Goal: Transaction & Acquisition: Purchase product/service

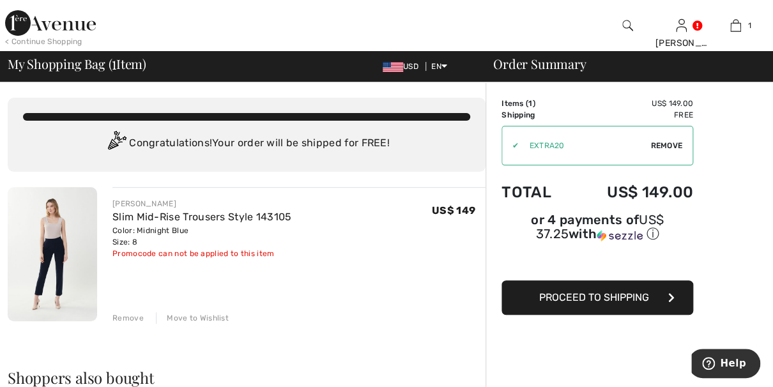
click at [612, 297] on span "Proceed to Shipping" at bounding box center [594, 297] width 110 height 12
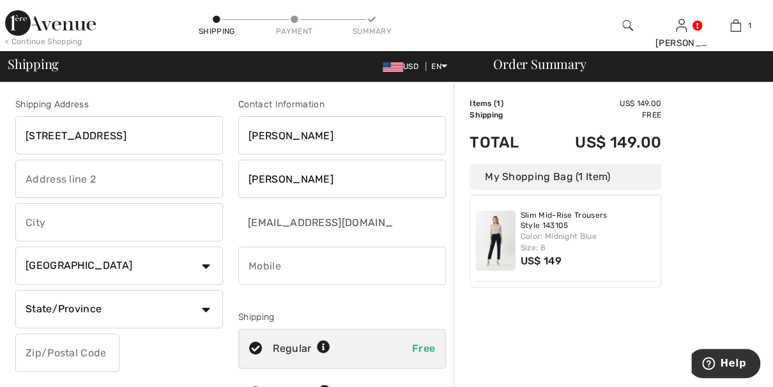
type input "[STREET_ADDRESS]"
type input "Northbrook"
select select "US"
select select "IL"
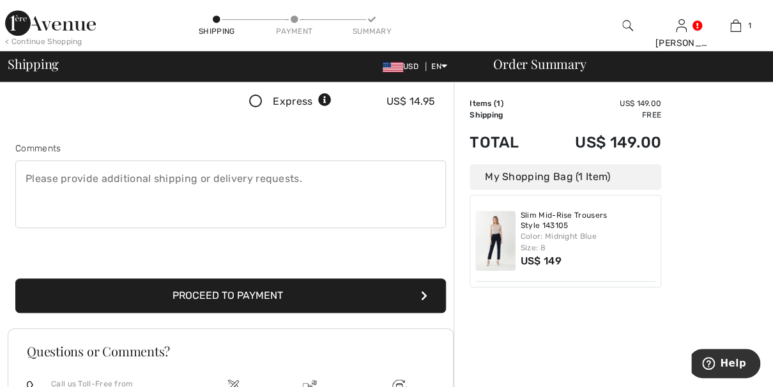
scroll to position [298, 0]
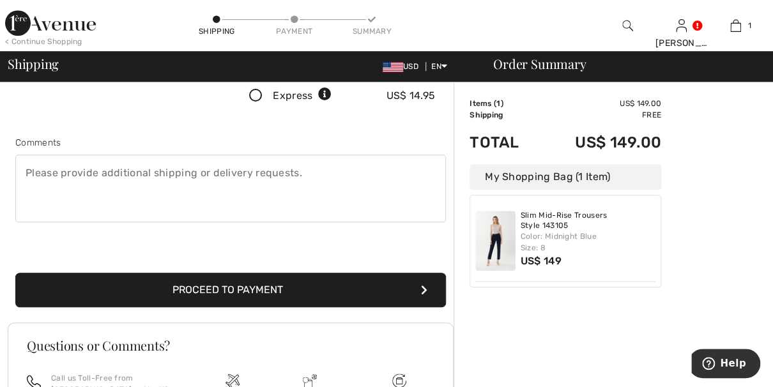
type input "60062"
click at [171, 289] on button "Proceed to Payment" at bounding box center [230, 290] width 430 height 34
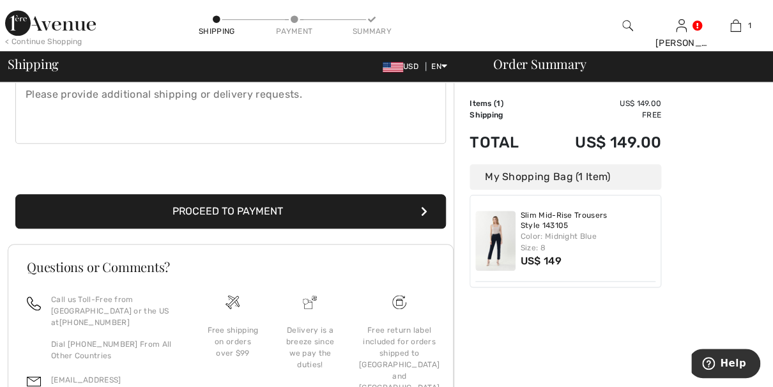
scroll to position [399, 0]
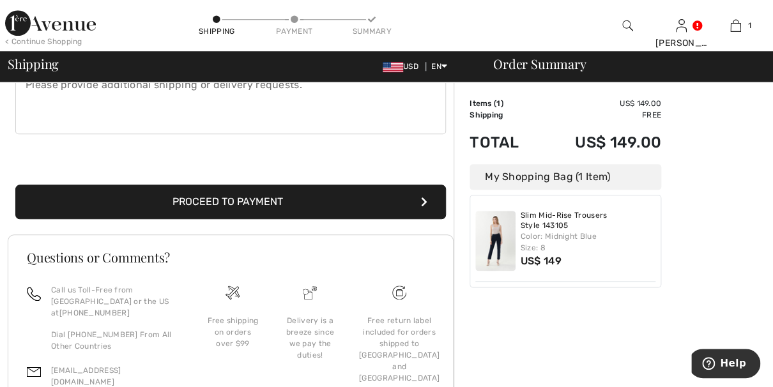
type input "8472542453"
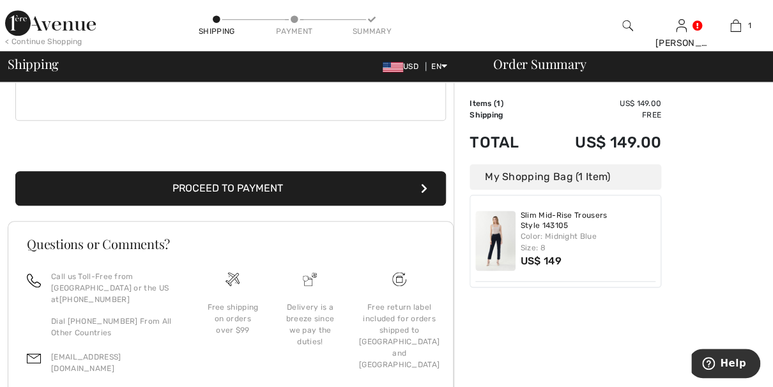
click at [277, 198] on button "Proceed to Payment" at bounding box center [230, 188] width 430 height 34
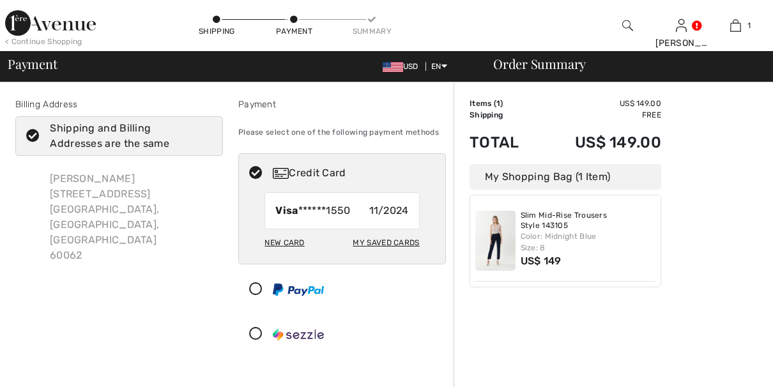
checkbox input "true"
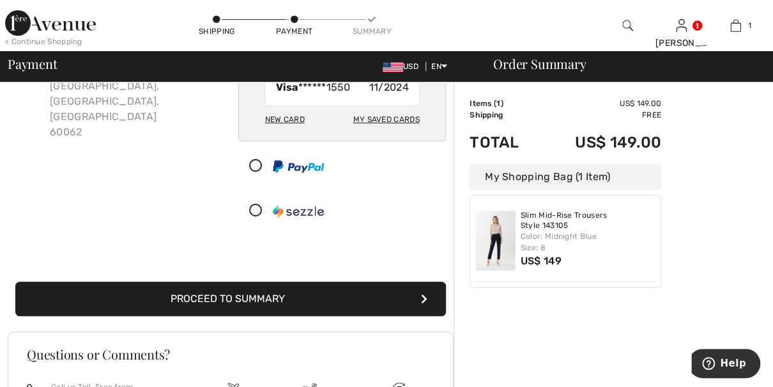
scroll to position [126, 0]
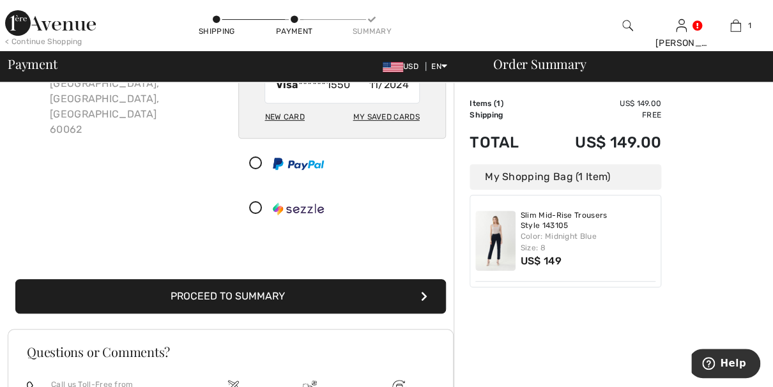
click at [277, 289] on button "Proceed to Summary" at bounding box center [230, 296] width 430 height 34
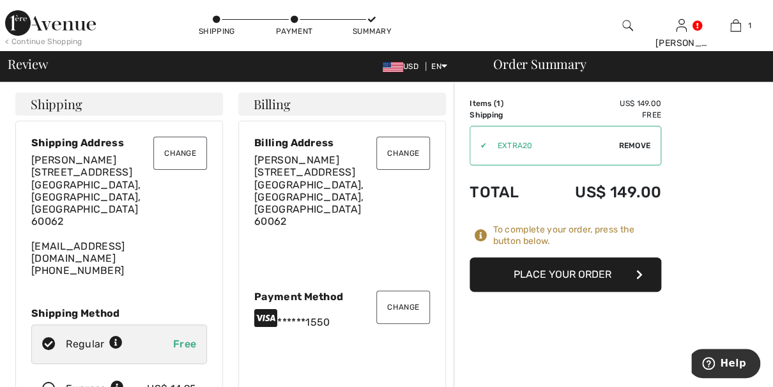
click at [565, 278] on button "Place Your Order" at bounding box center [565, 274] width 192 height 34
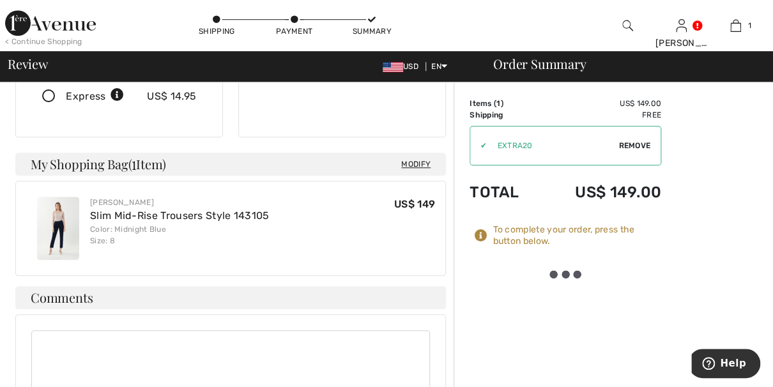
scroll to position [294, 0]
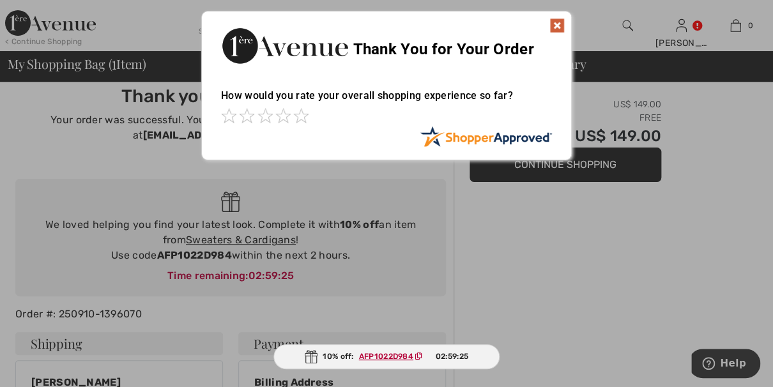
scroll to position [10, 0]
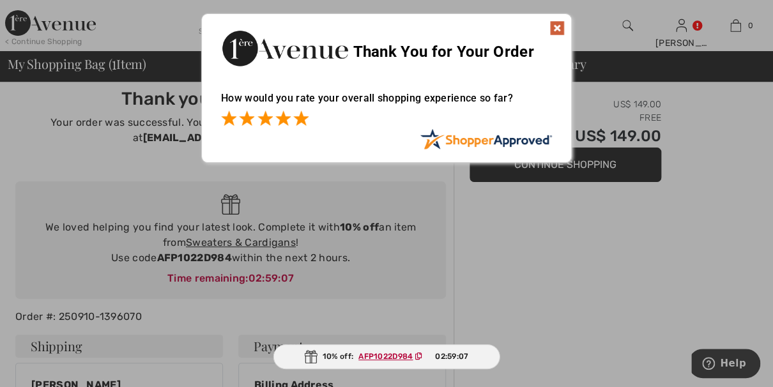
click at [295, 113] on span at bounding box center [300, 117] width 15 height 15
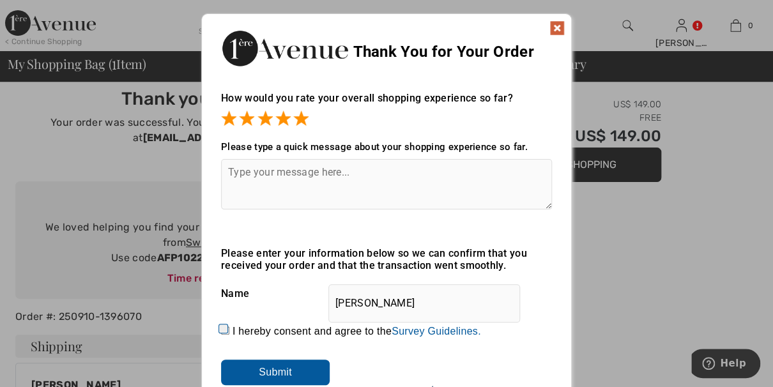
click at [557, 27] on img at bounding box center [556, 27] width 15 height 15
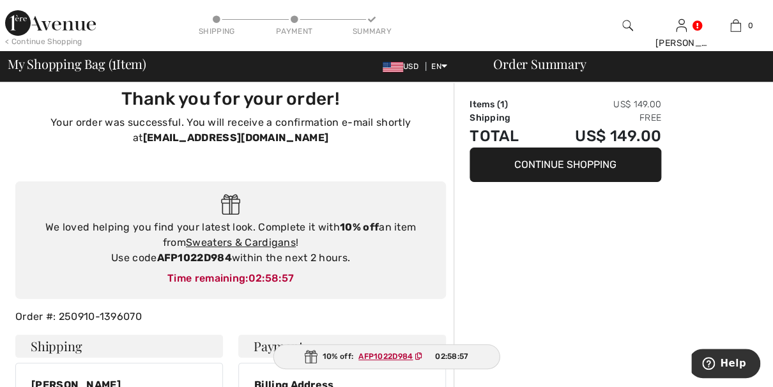
click at [557, 157] on button "Continue Shopping" at bounding box center [565, 165] width 192 height 34
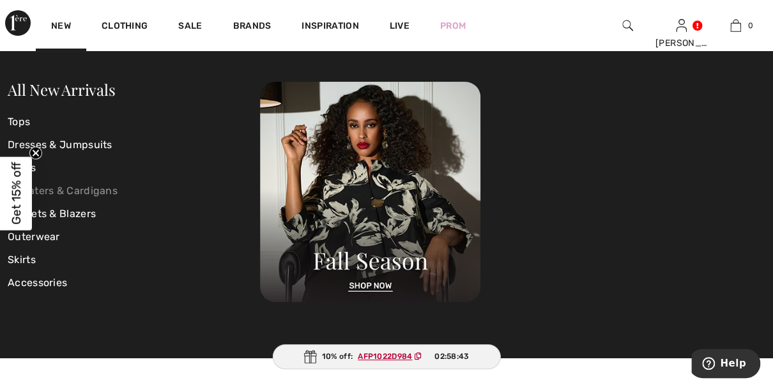
click at [43, 191] on link "Sweaters & Cardigans" at bounding box center [134, 190] width 252 height 23
